Goal: Download file/media

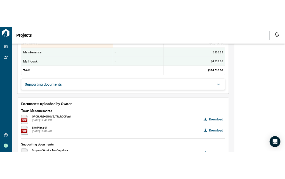
scroll to position [345, 0]
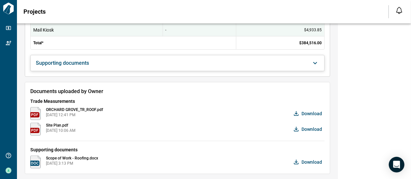
click at [93, 161] on span "[DATE] 3:13 PM" at bounding box center [72, 163] width 52 height 5
click at [76, 157] on span "Scope of Work - Roofing.docx" at bounding box center [72, 158] width 52 height 5
drag, startPoint x: 76, startPoint y: 157, endPoint x: 37, endPoint y: 160, distance: 39.3
click at [37, 160] on img at bounding box center [35, 162] width 10 height 13
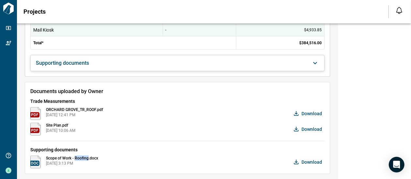
click at [37, 160] on img at bounding box center [35, 162] width 10 height 13
click at [316, 160] on span "Download" at bounding box center [312, 162] width 21 height 7
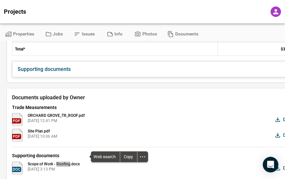
scroll to position [363, 0]
